Goal: Check status: Check status

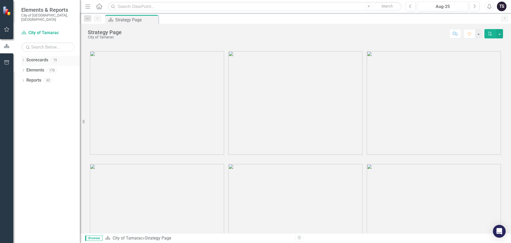
click at [35, 57] on link "Scorecards" at bounding box center [37, 60] width 22 height 6
click at [23, 59] on icon "Dropdown" at bounding box center [23, 60] width 4 height 3
click at [56, 58] on div "75" at bounding box center [55, 60] width 9 height 5
click at [23, 58] on icon "Dropdown" at bounding box center [22, 60] width 3 height 4
click at [57, 58] on div "75" at bounding box center [55, 60] width 9 height 5
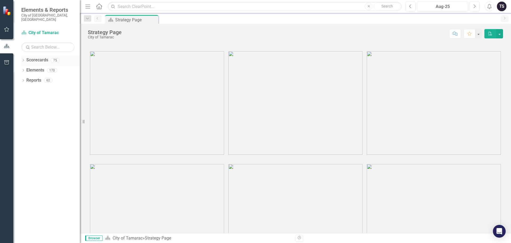
click at [57, 58] on div "75" at bounding box center [55, 60] width 9 height 5
click at [89, 6] on icon "Menu" at bounding box center [87, 6] width 7 height 6
